Goal: Task Accomplishment & Management: Complete application form

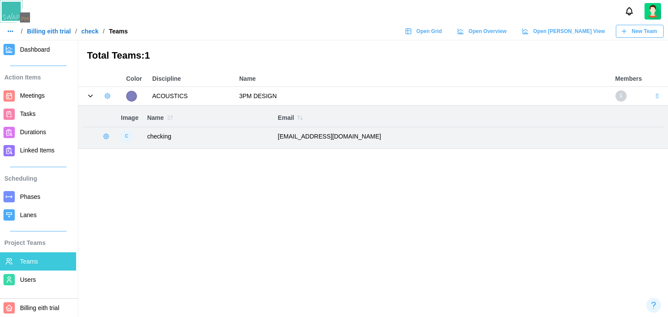
click at [105, 95] on icon "button" at bounding box center [107, 96] width 7 height 7
click at [122, 111] on div "Add User" at bounding box center [137, 114] width 32 height 7
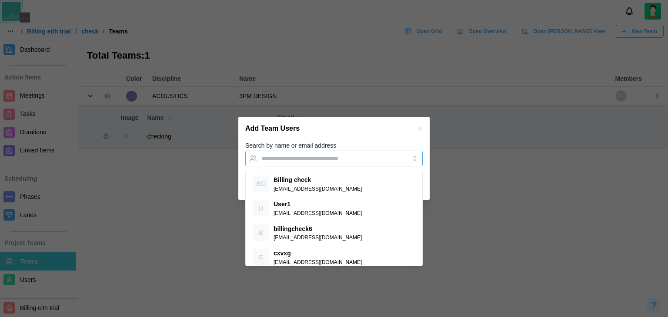
click at [304, 161] on input "Search by name or email address" at bounding box center [326, 158] width 130 height 7
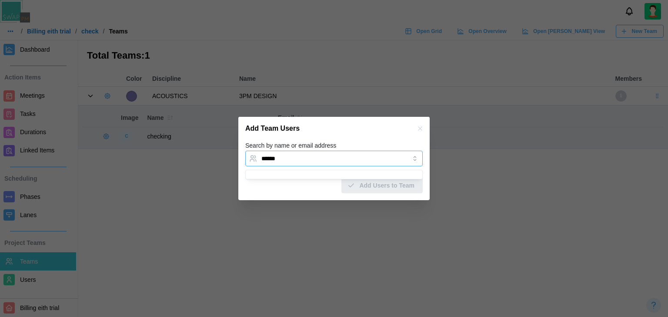
type input "******"
click at [417, 131] on icon "button" at bounding box center [420, 128] width 7 height 7
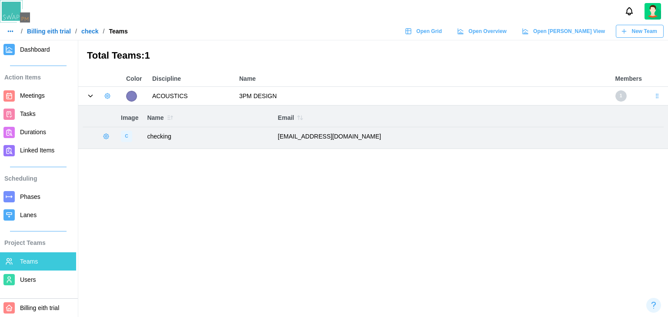
click at [33, 53] on span "Dashboard" at bounding box center [35, 49] width 30 height 7
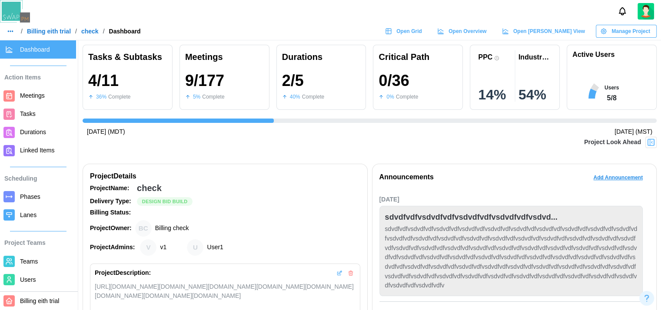
scroll to position [0, 285]
click at [654, 143] on div at bounding box center [651, 142] width 11 height 11
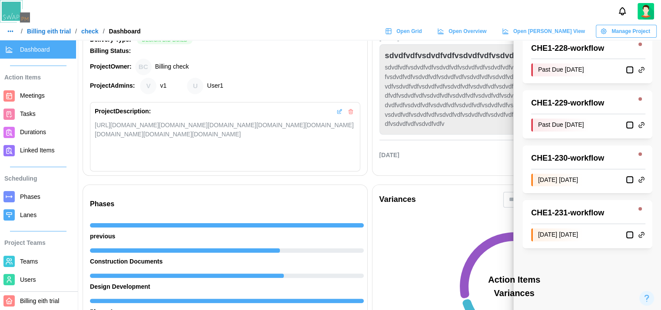
scroll to position [174, 0]
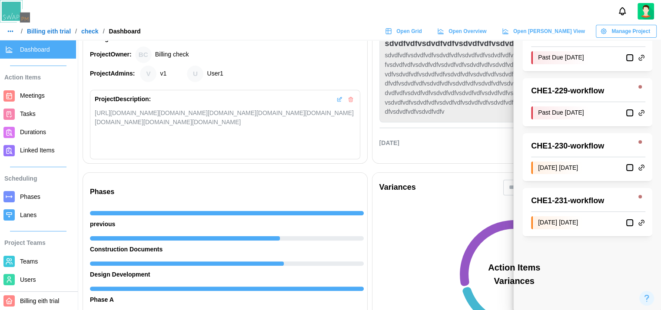
drag, startPoint x: 578, startPoint y: 197, endPoint x: 553, endPoint y: 204, distance: 26.0
drag, startPoint x: 553, startPoint y: 204, endPoint x: 585, endPoint y: 206, distance: 32.2
click at [585, 206] on div "CHE1 - 231 - workflow" at bounding box center [581, 201] width 100 height 12
click at [585, 203] on div "CHE1 - 231 - workflow" at bounding box center [581, 201] width 100 height 12
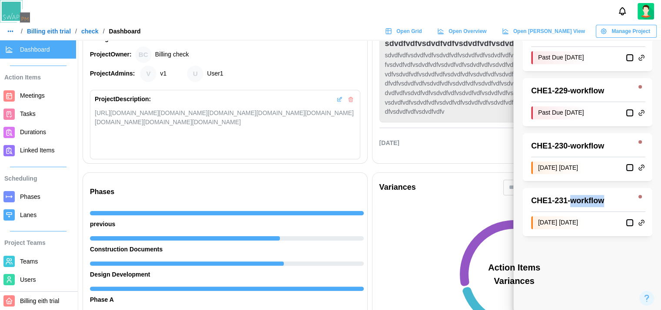
click at [585, 203] on div "CHE1 - 231 - workflow" at bounding box center [581, 201] width 100 height 12
click at [614, 205] on div "CHE1 - 231 - workflow" at bounding box center [581, 201] width 100 height 12
click at [642, 195] on div at bounding box center [640, 196] width 3 height 3
click at [633, 206] on div "CHE1 - 231 - workflow" at bounding box center [588, 201] width 114 height 12
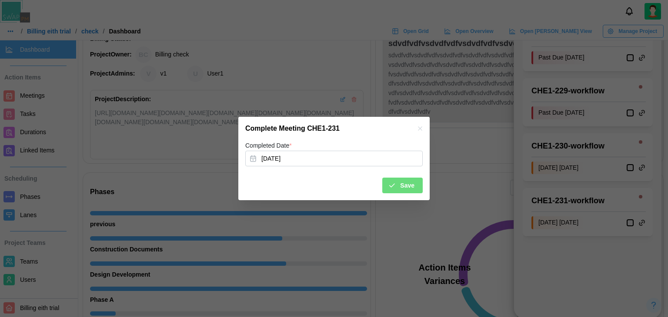
click at [409, 183] on span "Save" at bounding box center [407, 185] width 14 height 15
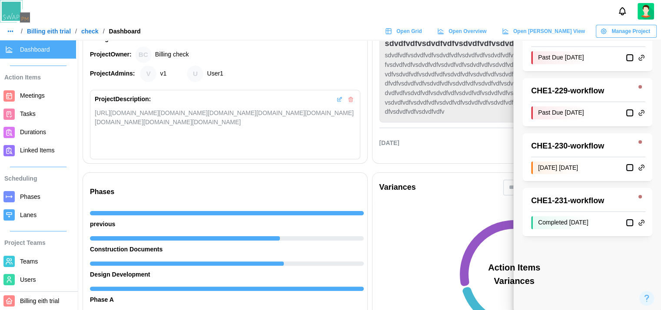
click at [407, 197] on div "Variances" at bounding box center [515, 188] width 284 height 30
click at [480, 171] on div "Variances Action Items Variances Rescheduled Action Items... neww new dfgfrg me…" at bounding box center [515, 296] width 290 height 252
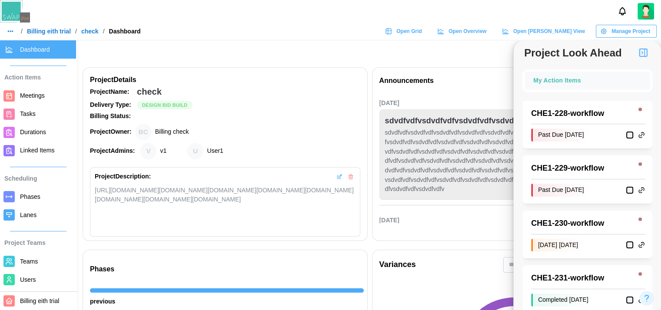
scroll to position [43, 0]
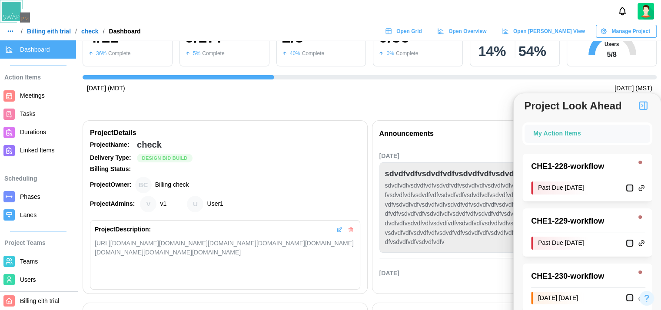
click at [640, 108] on img "button" at bounding box center [643, 105] width 10 height 10
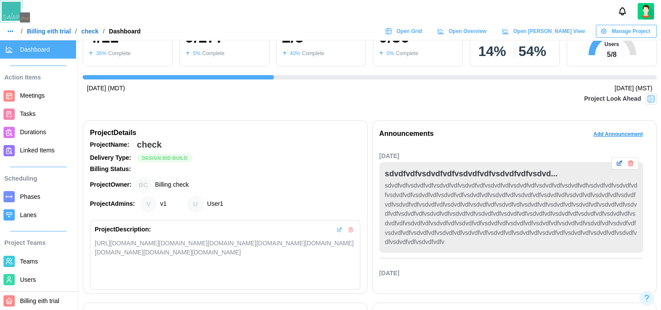
click at [654, 100] on img at bounding box center [651, 99] width 9 height 9
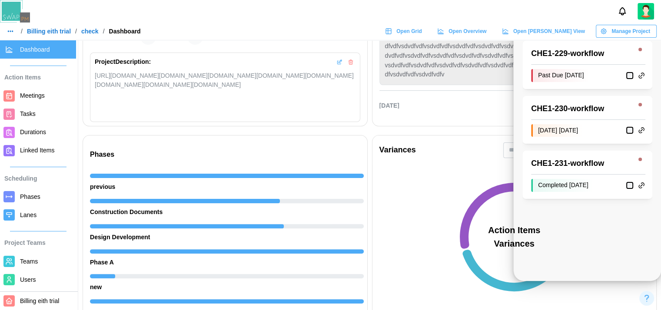
scroll to position [261, 0]
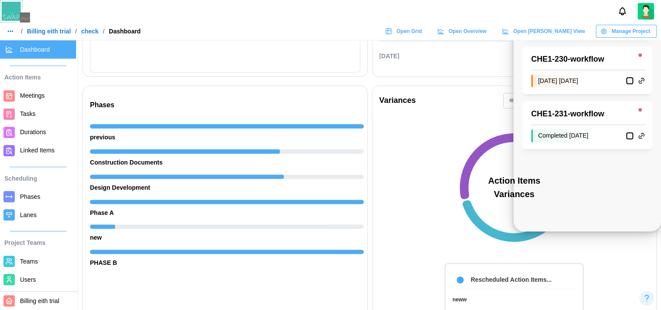
click at [35, 148] on span "Linked Items" at bounding box center [37, 150] width 34 height 7
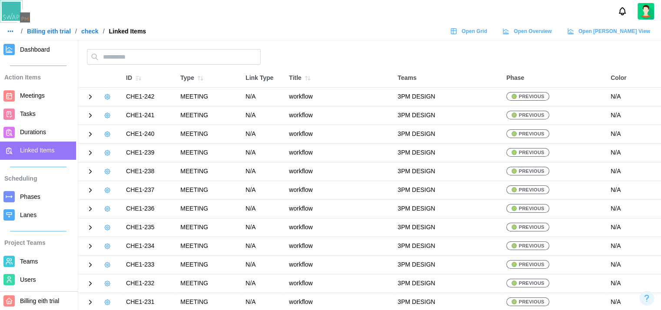
click at [30, 56] on link "Dashboard" at bounding box center [38, 49] width 76 height 18
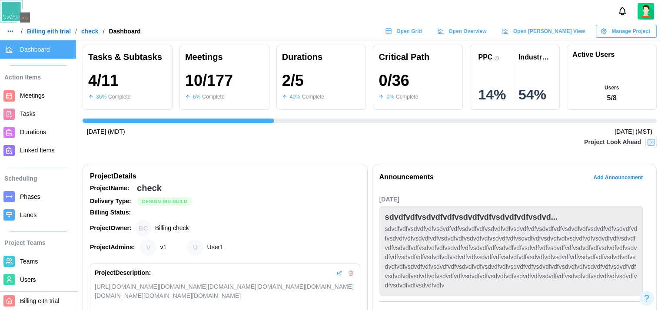
scroll to position [0, 285]
click at [656, 142] on img at bounding box center [651, 142] width 9 height 9
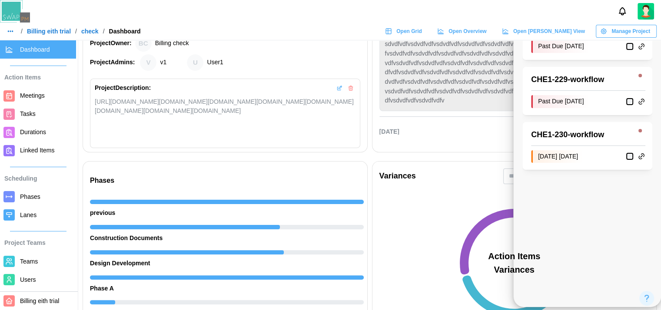
scroll to position [130, 0]
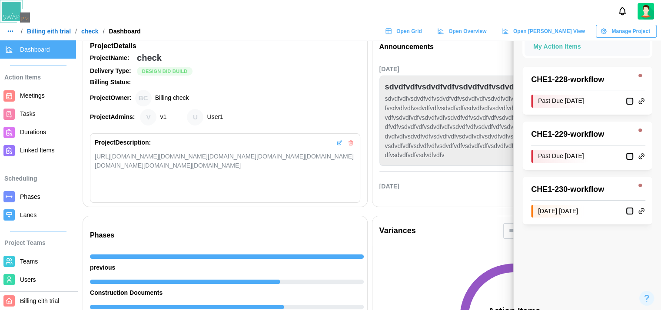
click at [338, 68] on div "Delivery Type: Design Bid Build" at bounding box center [225, 72] width 270 height 10
click at [609, 36] on div "Manage Project" at bounding box center [626, 31] width 50 height 12
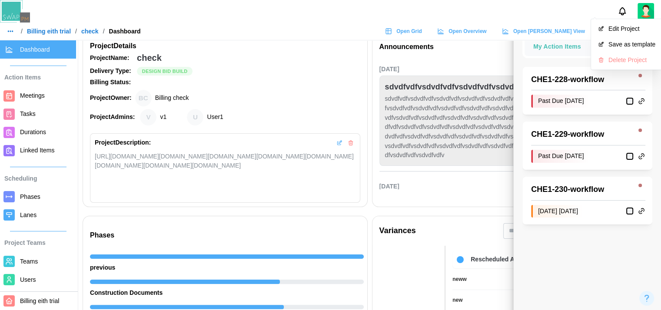
scroll to position [0, 0]
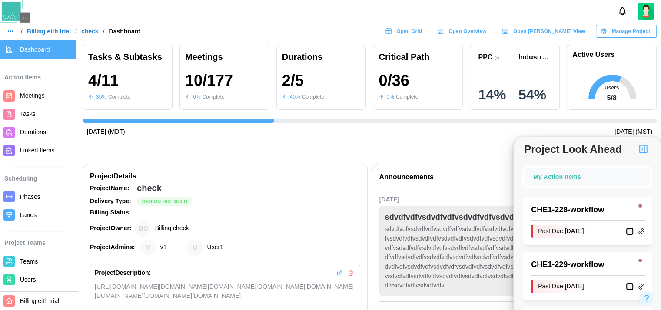
click at [450, 144] on div "Project Look Ahead" at bounding box center [370, 148] width 574 height 22
click at [644, 232] on icon at bounding box center [642, 230] width 3 height 3
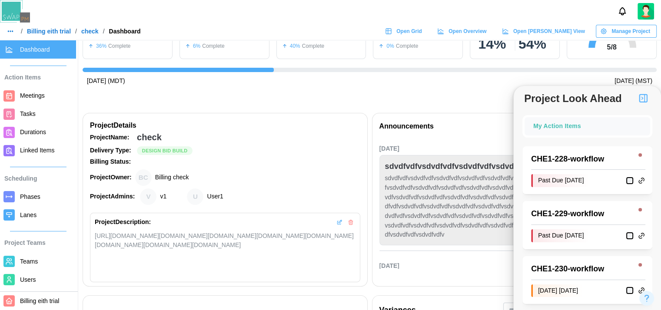
scroll to position [130, 0]
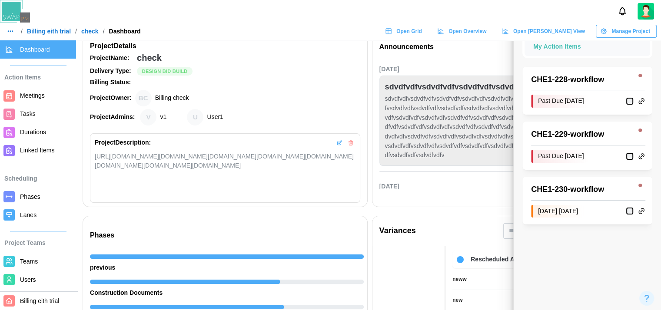
click at [642, 211] on icon at bounding box center [642, 211] width 2 height 2
click at [642, 210] on icon at bounding box center [642, 211] width 8 height 8
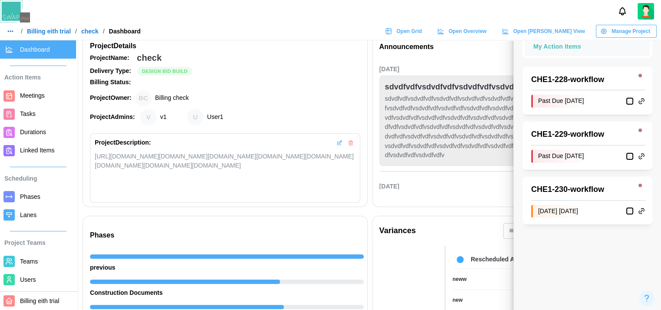
click at [642, 210] on icon at bounding box center [642, 211] width 8 height 8
click at [640, 131] on div at bounding box center [640, 130] width 3 height 3
click at [640, 140] on div "CHE1 - 229 - workflow" at bounding box center [588, 135] width 114 height 12
click at [640, 129] on div at bounding box center [640, 130] width 3 height 3
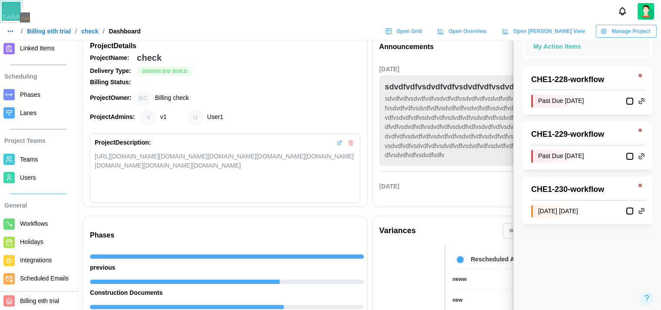
scroll to position [217, 0]
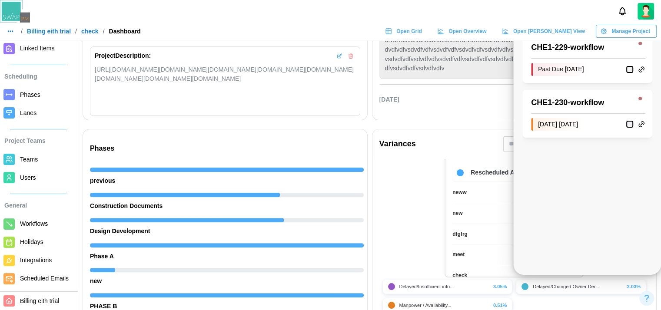
click at [37, 221] on span "Workflows" at bounding box center [34, 223] width 28 height 7
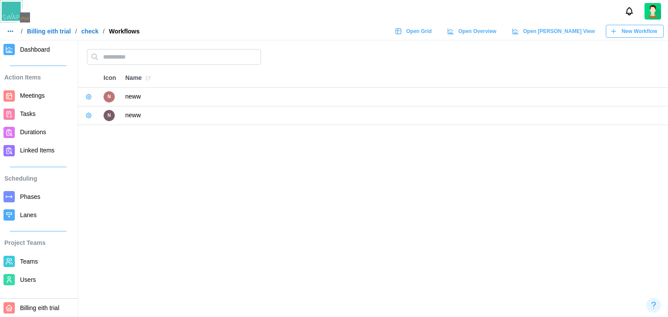
click at [89, 94] on icon "button" at bounding box center [88, 96] width 7 height 7
click at [115, 129] on div "Delete Workflow" at bounding box center [122, 130] width 44 height 7
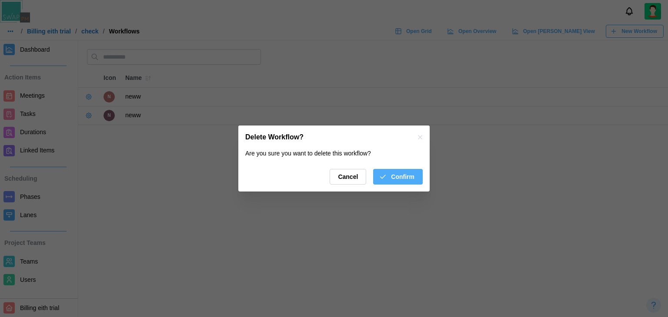
click at [407, 180] on span "Confirm" at bounding box center [402, 177] width 23 height 15
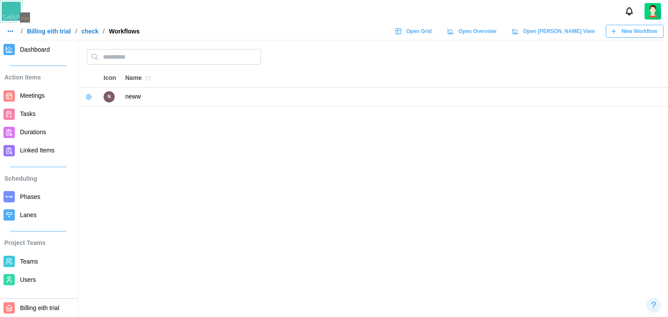
click at [89, 97] on icon "button" at bounding box center [88, 96] width 7 height 7
click at [103, 129] on div "Delete Workflow" at bounding box center [122, 130] width 44 height 7
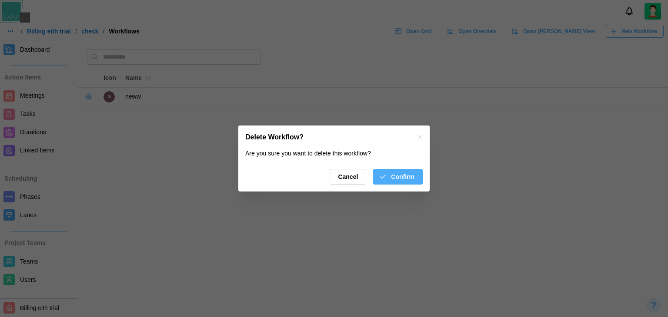
click at [403, 174] on span "Confirm" at bounding box center [402, 177] width 23 height 15
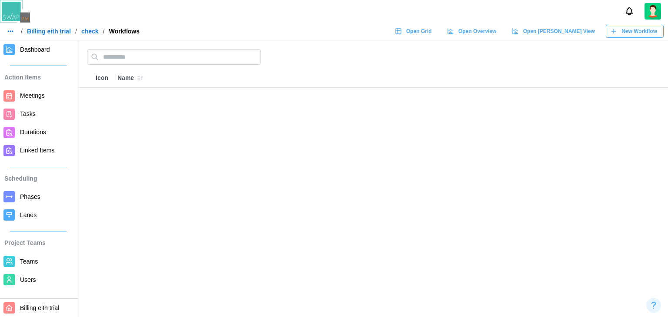
click at [35, 57] on link "Dashboard" at bounding box center [38, 49] width 76 height 18
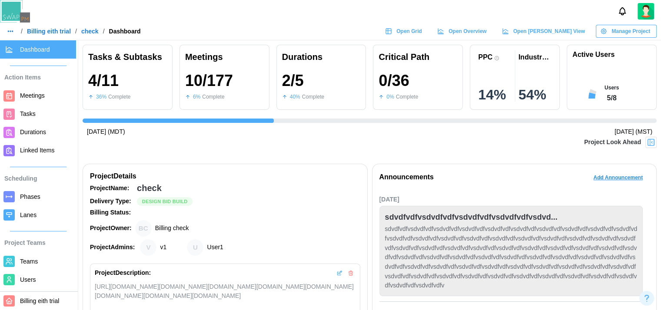
scroll to position [0, 285]
click at [633, 23] on header "/ Billing eith trial / check / Dashboard Open Grid Open Overview Open Gantt Vie…" at bounding box center [330, 20] width 661 height 40
click at [655, 143] on img at bounding box center [651, 142] width 9 height 9
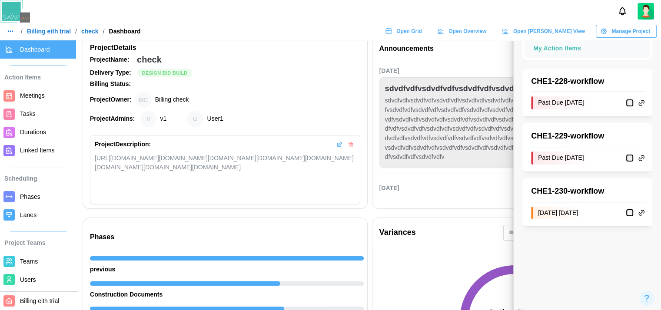
scroll to position [130, 0]
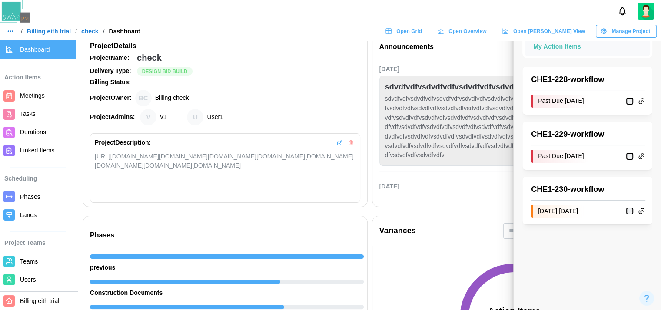
click at [643, 190] on div "CHE1 - 230 - workflow" at bounding box center [588, 190] width 114 height 12
click at [640, 213] on icon at bounding box center [640, 212] width 3 height 3
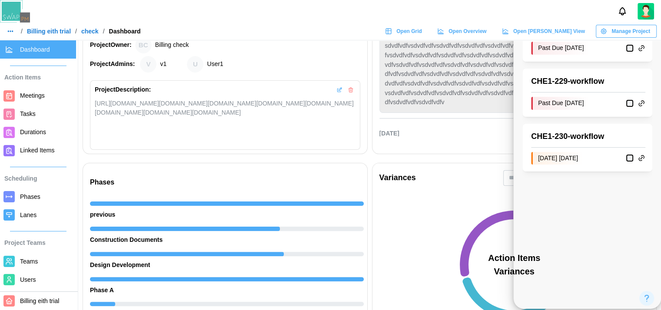
scroll to position [174, 0]
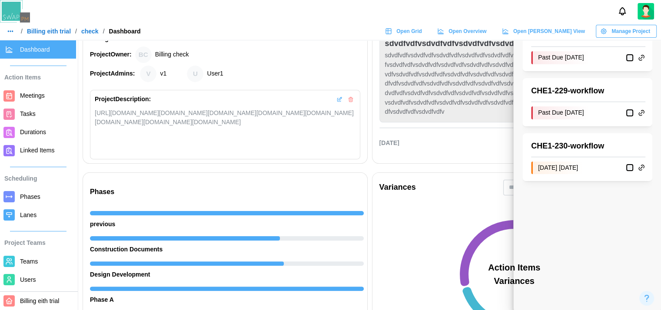
click at [527, 13] on div at bounding box center [330, 11] width 661 height 23
click at [59, 33] on link "Billing eith trial" at bounding box center [49, 31] width 44 height 6
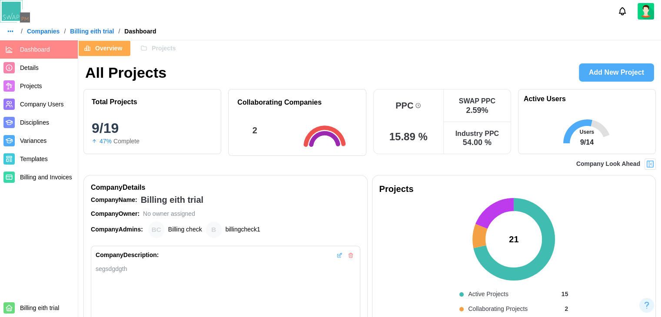
click at [597, 71] on span "Add New Project" at bounding box center [616, 72] width 55 height 17
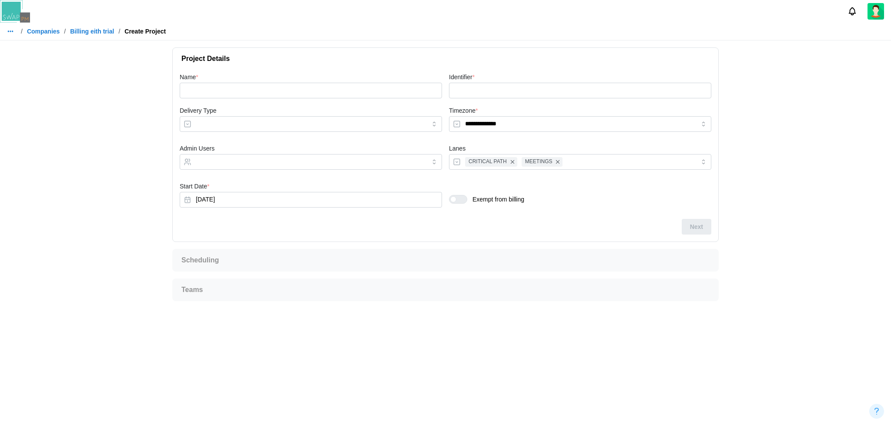
drag, startPoint x: 585, startPoint y: 0, endPoint x: 329, endPoint y: 302, distance: 395.2
click at [329, 302] on div "**********" at bounding box center [445, 173] width 560 height 267
click at [312, 89] on input "Name *" at bounding box center [311, 91] width 262 height 16
type input "*"
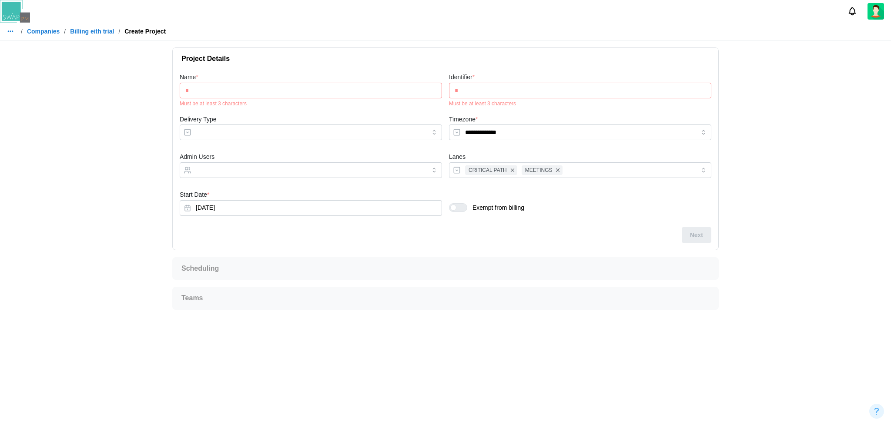
type input "**"
type input "***"
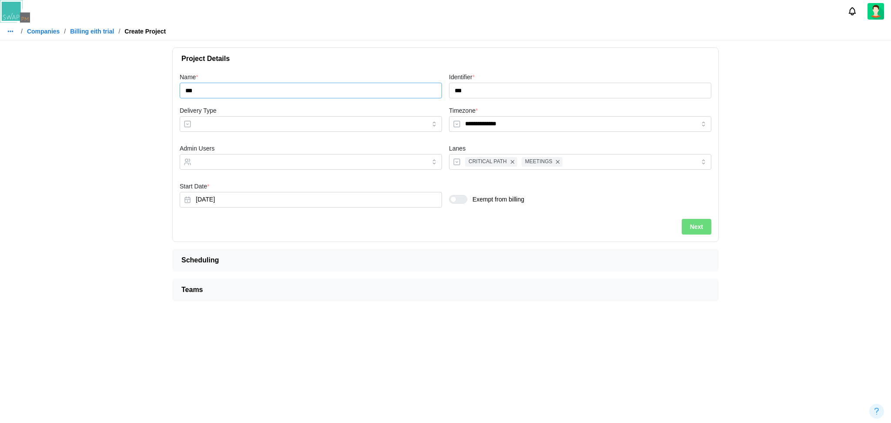
type input "***"
click at [272, 121] on input "Delivery Type" at bounding box center [311, 124] width 262 height 16
type input "**********"
click at [263, 162] on input "Admin Users" at bounding box center [303, 161] width 214 height 7
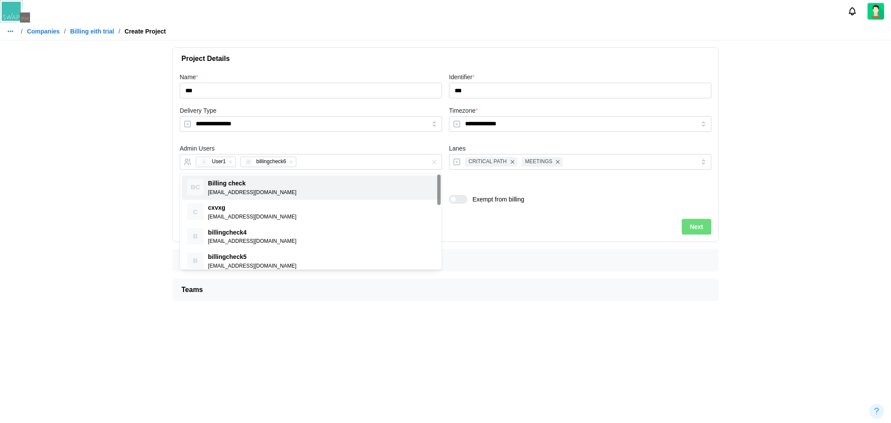
click at [515, 224] on div "Next" at bounding box center [445, 227] width 531 height 16
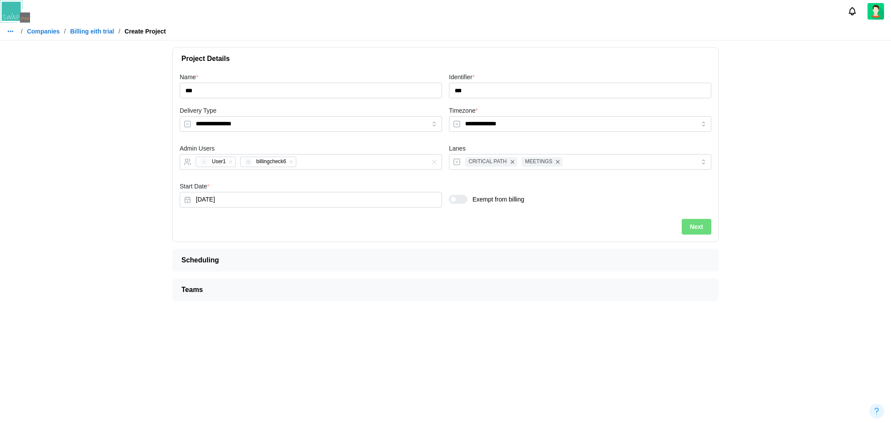
click at [457, 202] on div at bounding box center [461, 199] width 10 height 8
click at [667, 225] on span "Next" at bounding box center [696, 226] width 13 height 15
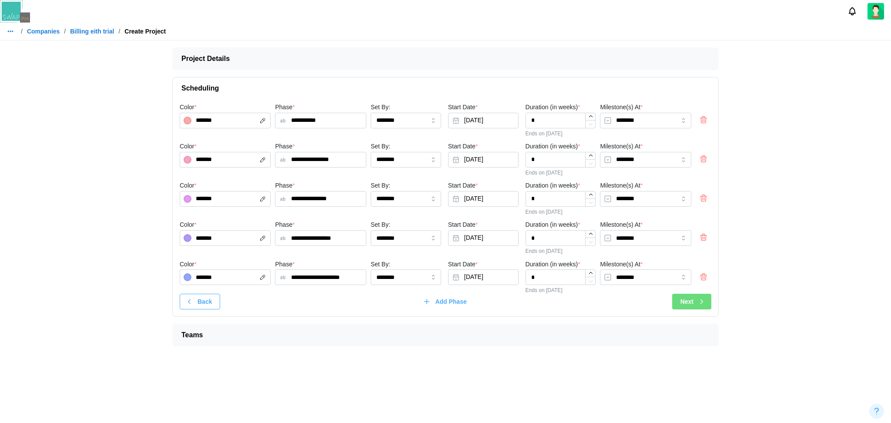
click at [240, 317] on span "Teams" at bounding box center [441, 335] width 521 height 22
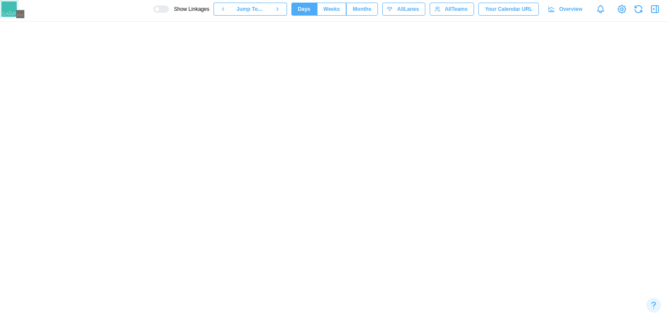
scroll to position [0, 3098]
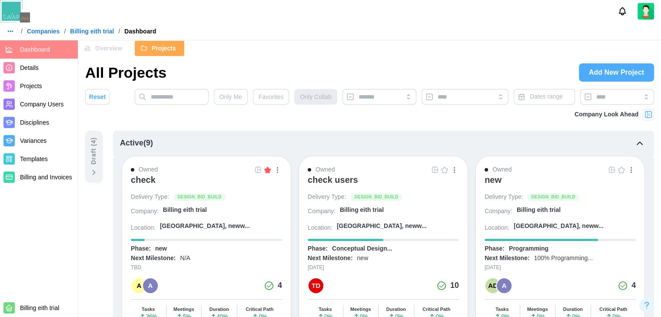
click at [654, 6] on div at bounding box center [638, 11] width 46 height 17
click at [651, 11] on img at bounding box center [646, 11] width 17 height 17
click at [637, 28] on div "My Profile" at bounding box center [640, 32] width 27 height 10
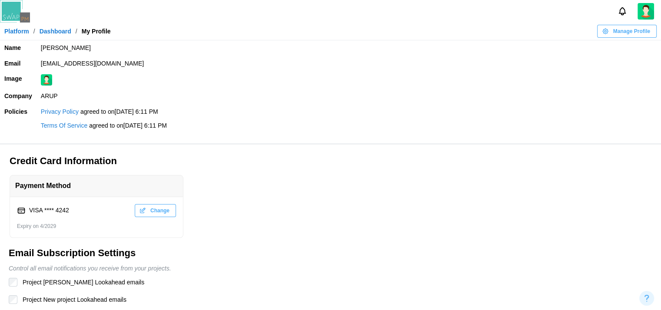
drag, startPoint x: 177, startPoint y: 64, endPoint x: 40, endPoint y: 56, distance: 137.7
click at [40, 56] on td "[EMAIL_ADDRESS][DOMAIN_NAME]" at bounding box center [349, 64] width 625 height 16
copy td "[EMAIL_ADDRESS][DOMAIN_NAME]"
click at [21, 29] on link "Platform" at bounding box center [16, 31] width 25 height 6
